Goal: Check status

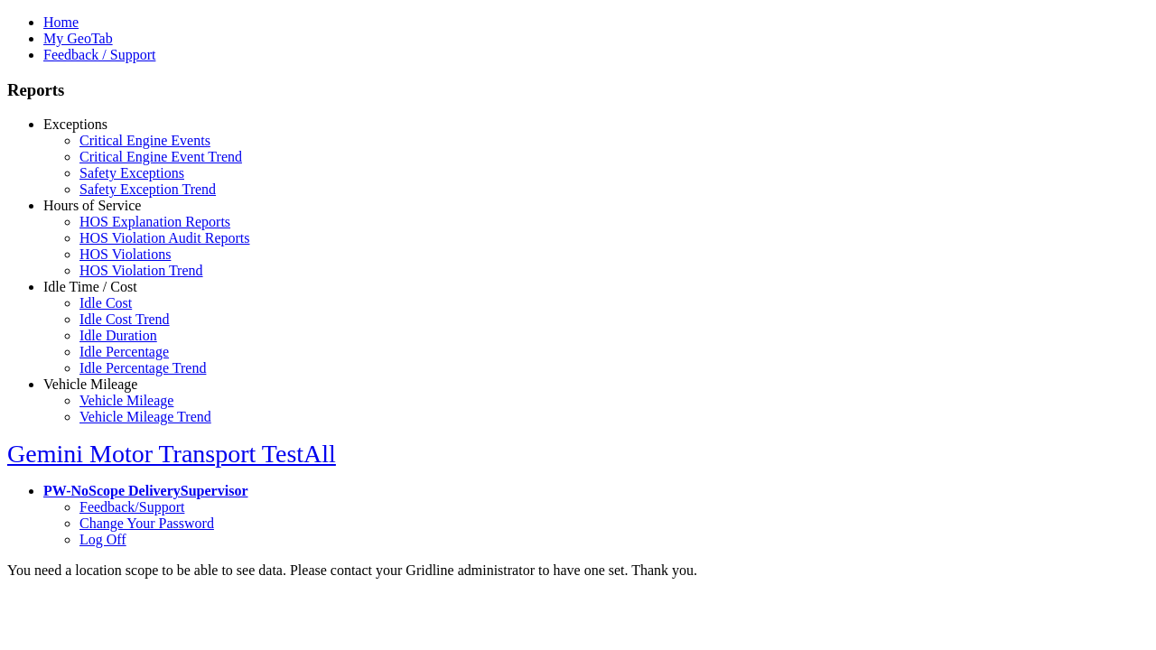
click at [104, 132] on link "Exceptions" at bounding box center [75, 123] width 64 height 15
click at [117, 148] on link "Critical Engine Events" at bounding box center [144, 140] width 131 height 15
type input "*********"
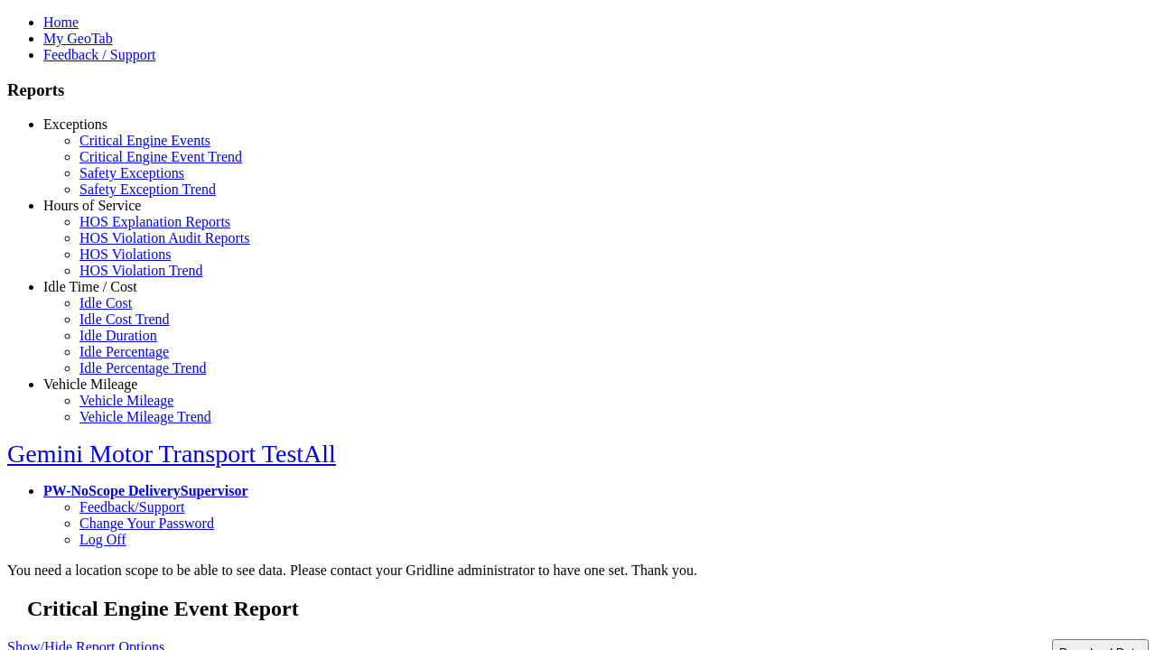
type input "**********"
